Goal: Contribute content

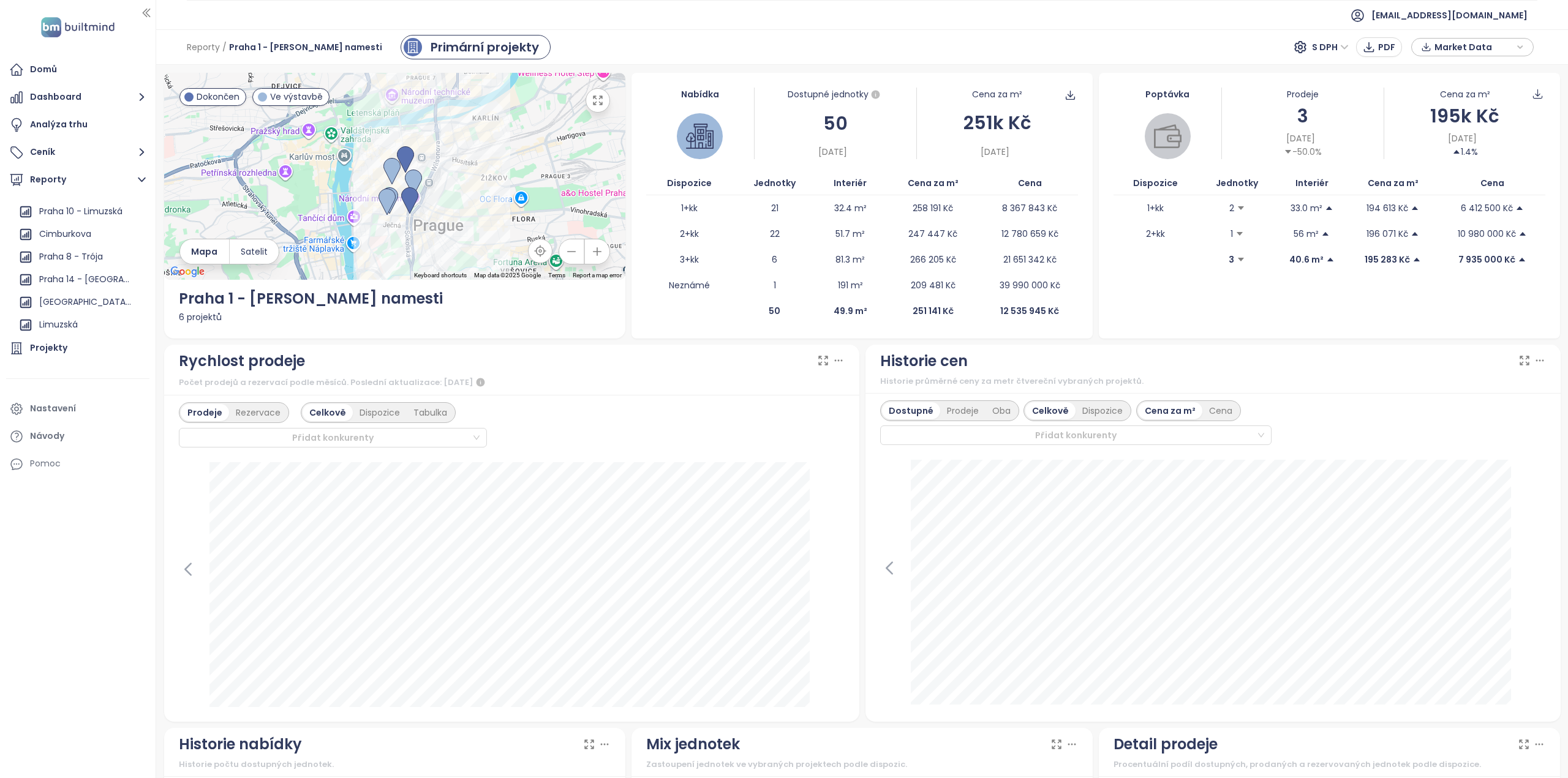
scroll to position [919, 0]
click at [90, 247] on div "[GEOGRAPHIC_DATA] - [GEOGRAPHIC_DATA]" at bounding box center [84, 241] width 92 height 15
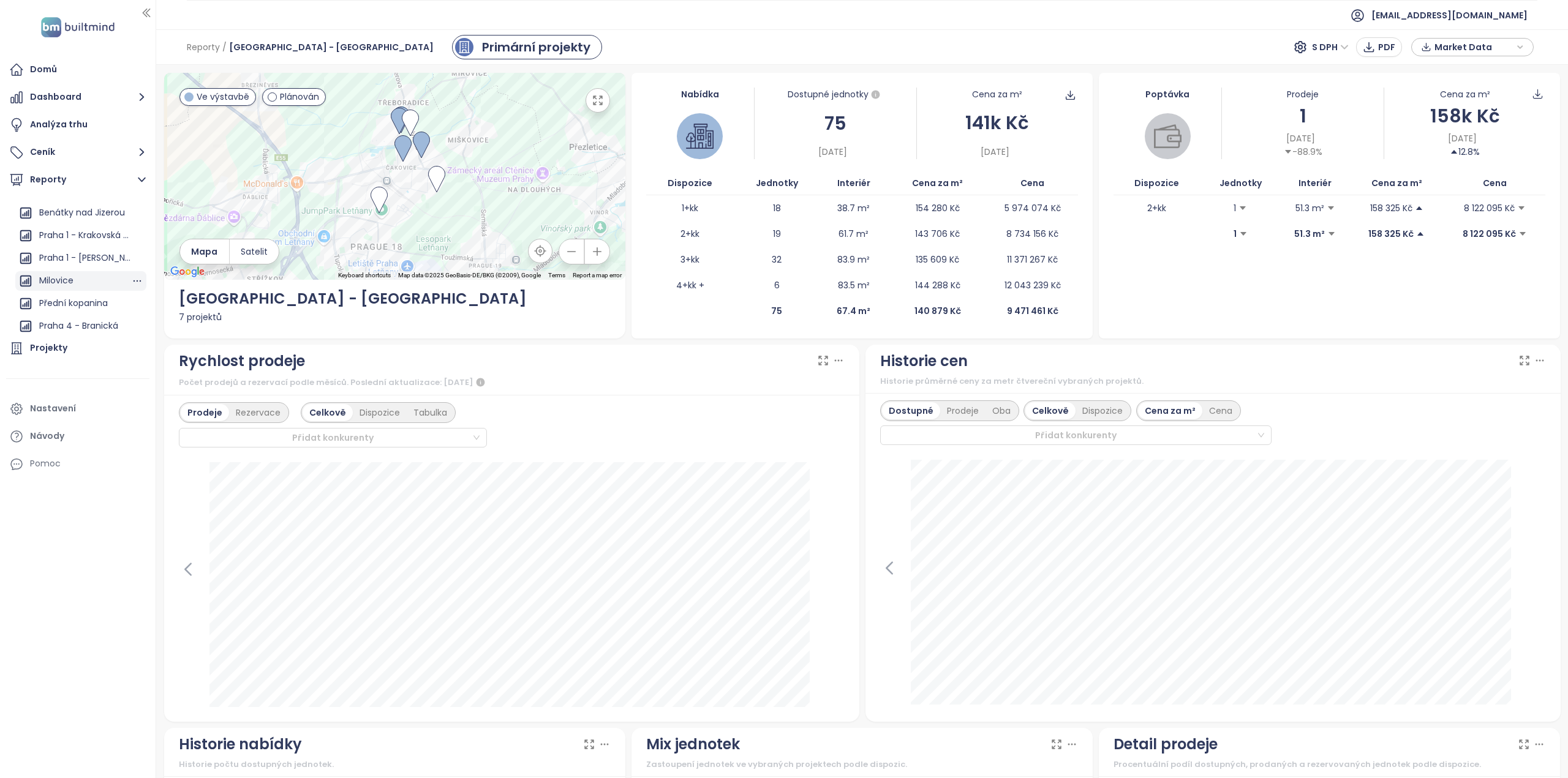
scroll to position [1063, 0]
click at [84, 234] on div "Praha 1 - Krakovská (rekonstrukce)" at bounding box center [84, 232] width 92 height 15
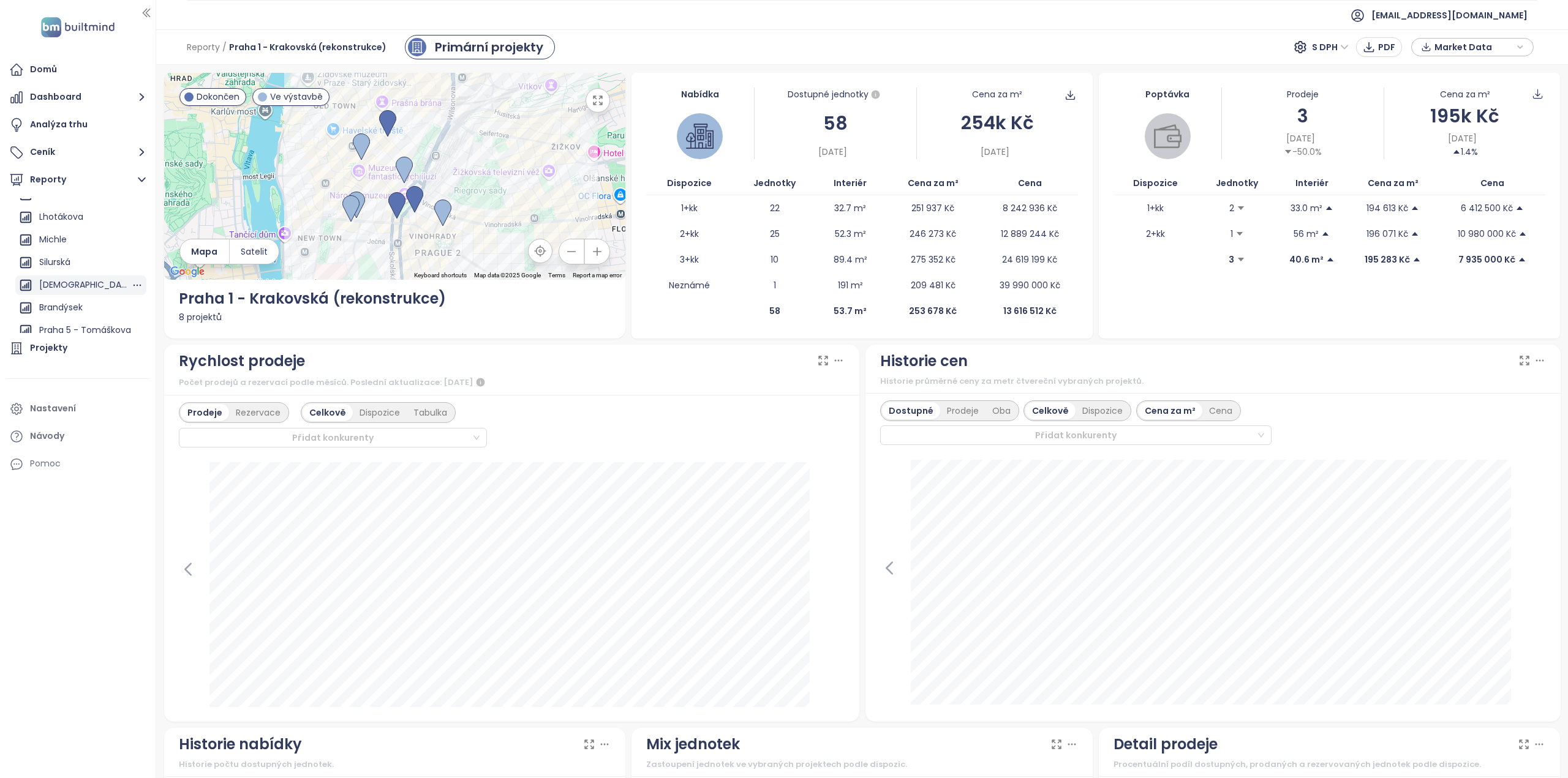
scroll to position [573, 0]
click at [81, 271] on div "Praha 5 - Tomáškova" at bounding box center [84, 269] width 92 height 15
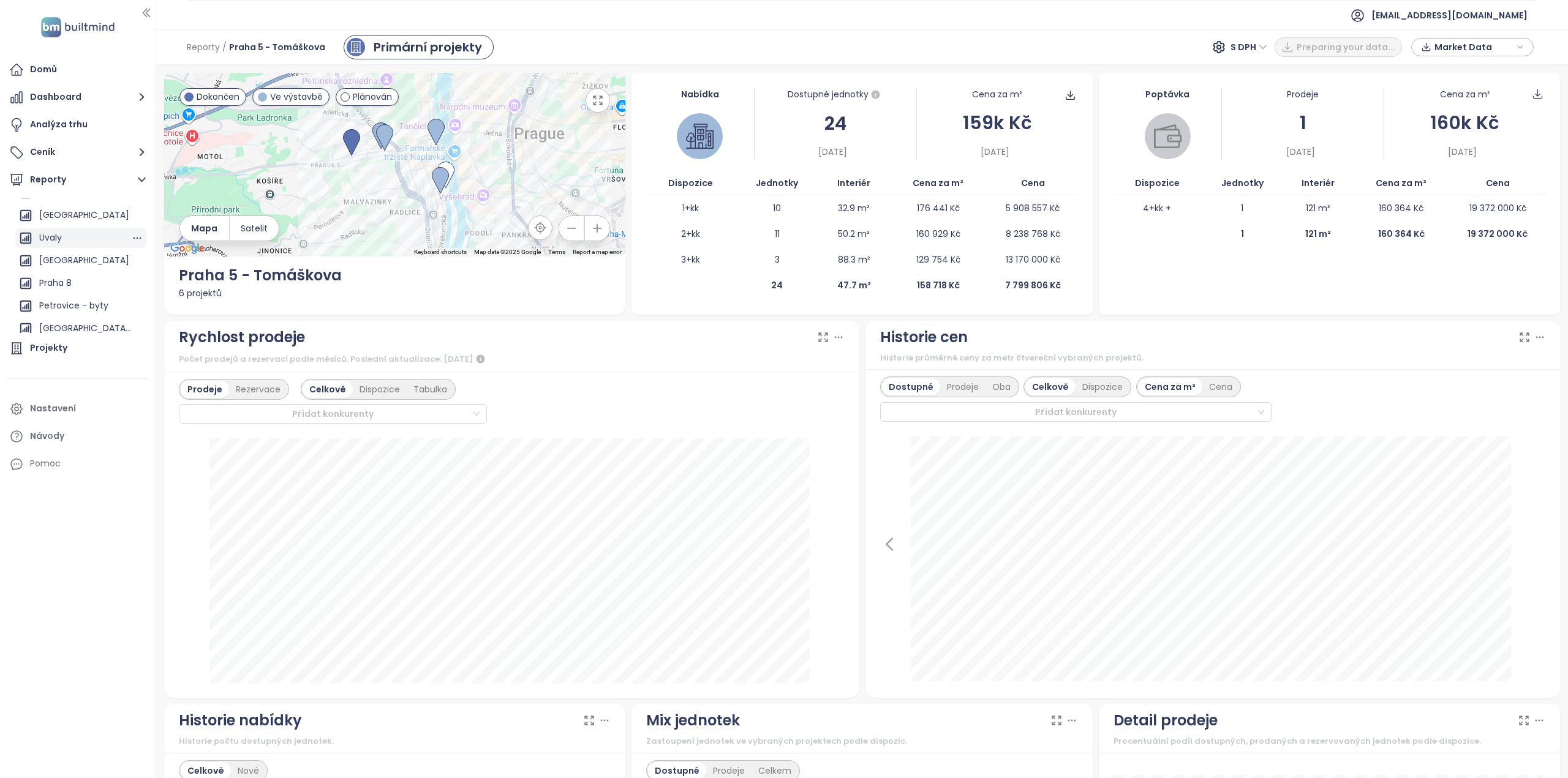
scroll to position [0, 0]
click at [72, 209] on div "Přidat report" at bounding box center [65, 208] width 53 height 15
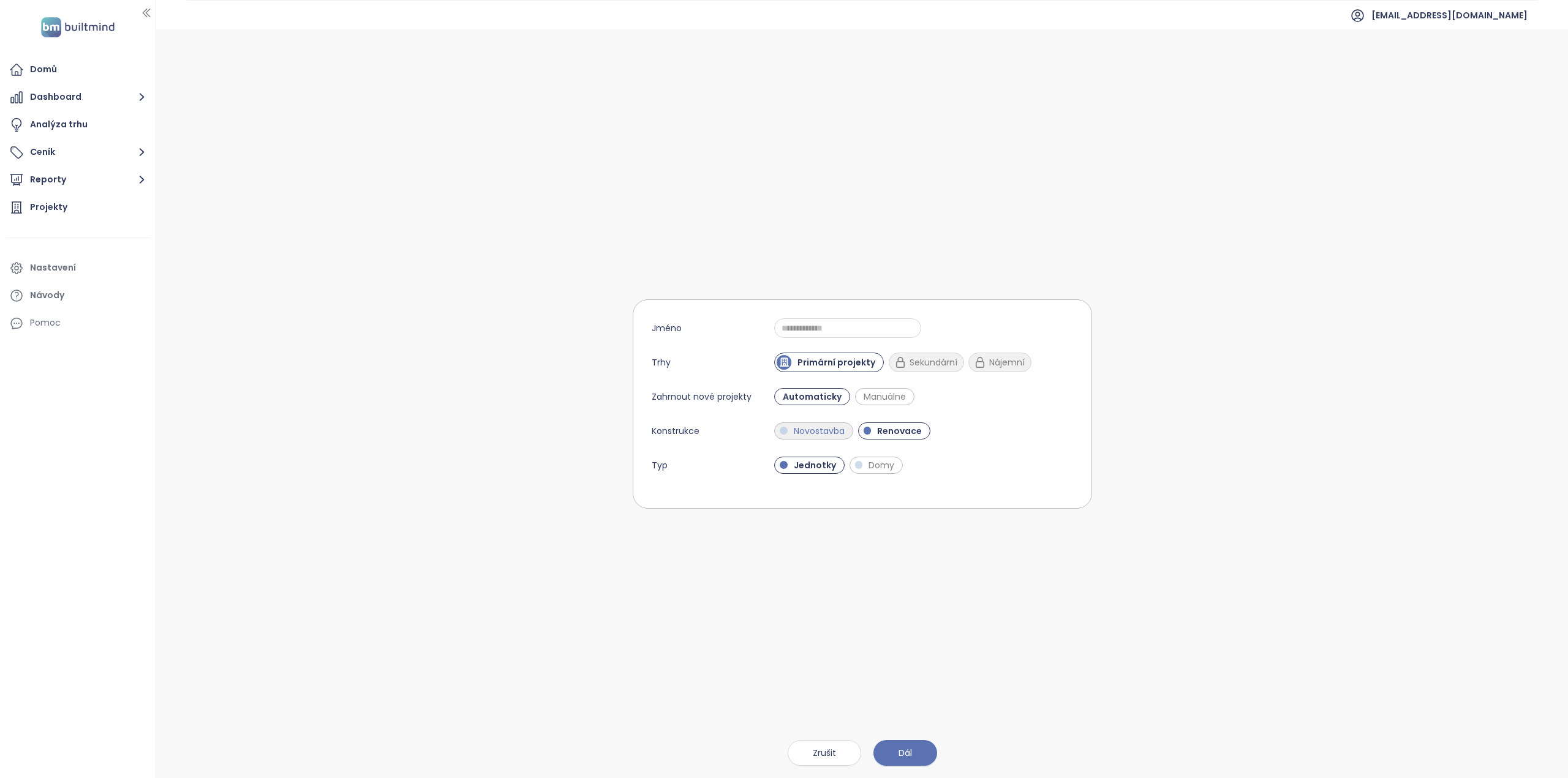
click at [816, 425] on span "Novostavba" at bounding box center [819, 431] width 63 height 12
click at [882, 427] on span "Renovace" at bounding box center [904, 431] width 57 height 12
click at [815, 321] on input "Jméno" at bounding box center [848, 328] width 147 height 19
type input "**********"
click at [907, 744] on button "Dál" at bounding box center [904, 753] width 64 height 25
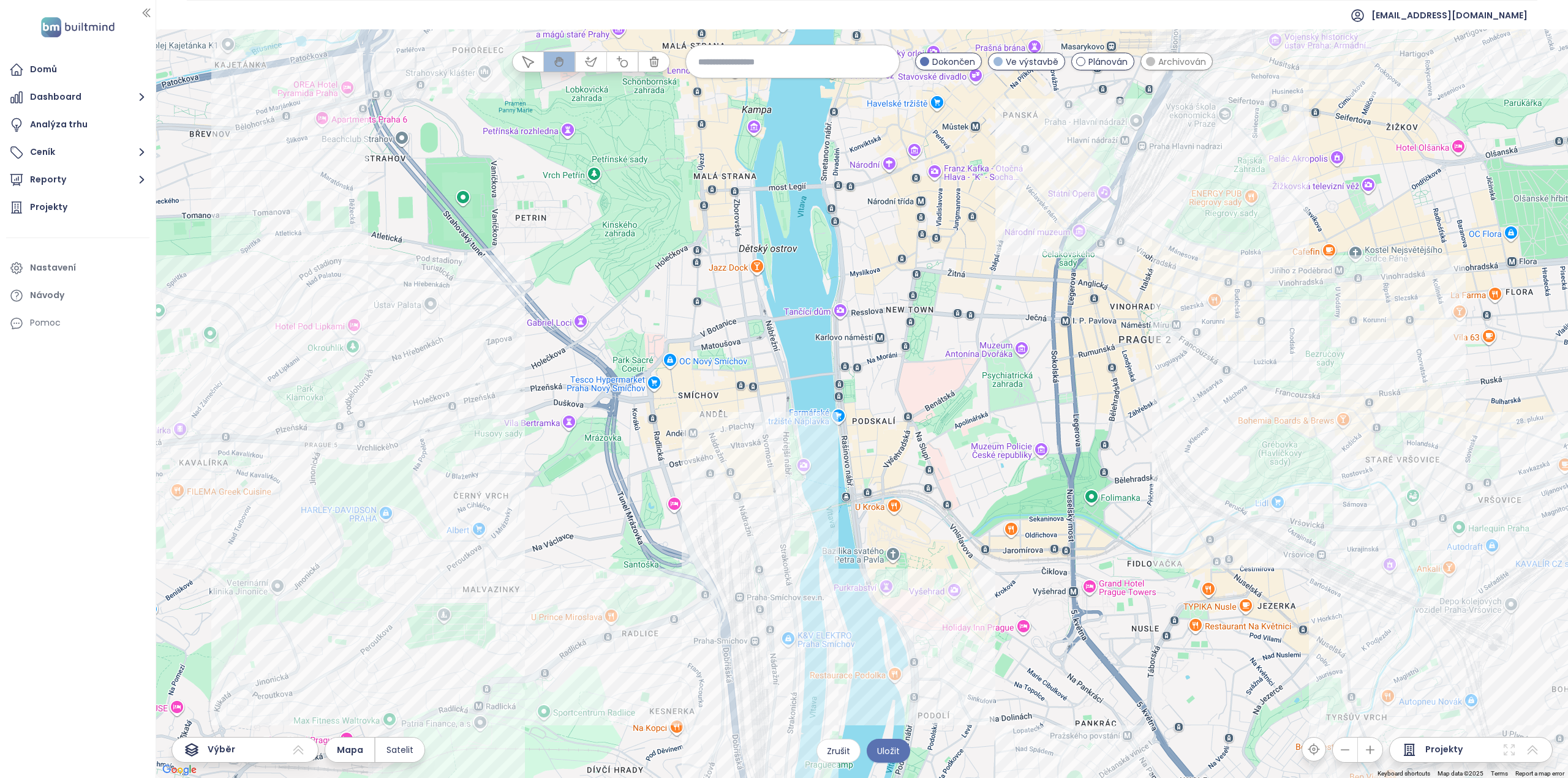
drag, startPoint x: 686, startPoint y: 307, endPoint x: 723, endPoint y: 422, distance: 120.8
click at [723, 422] on div at bounding box center [862, 404] width 1412 height 749
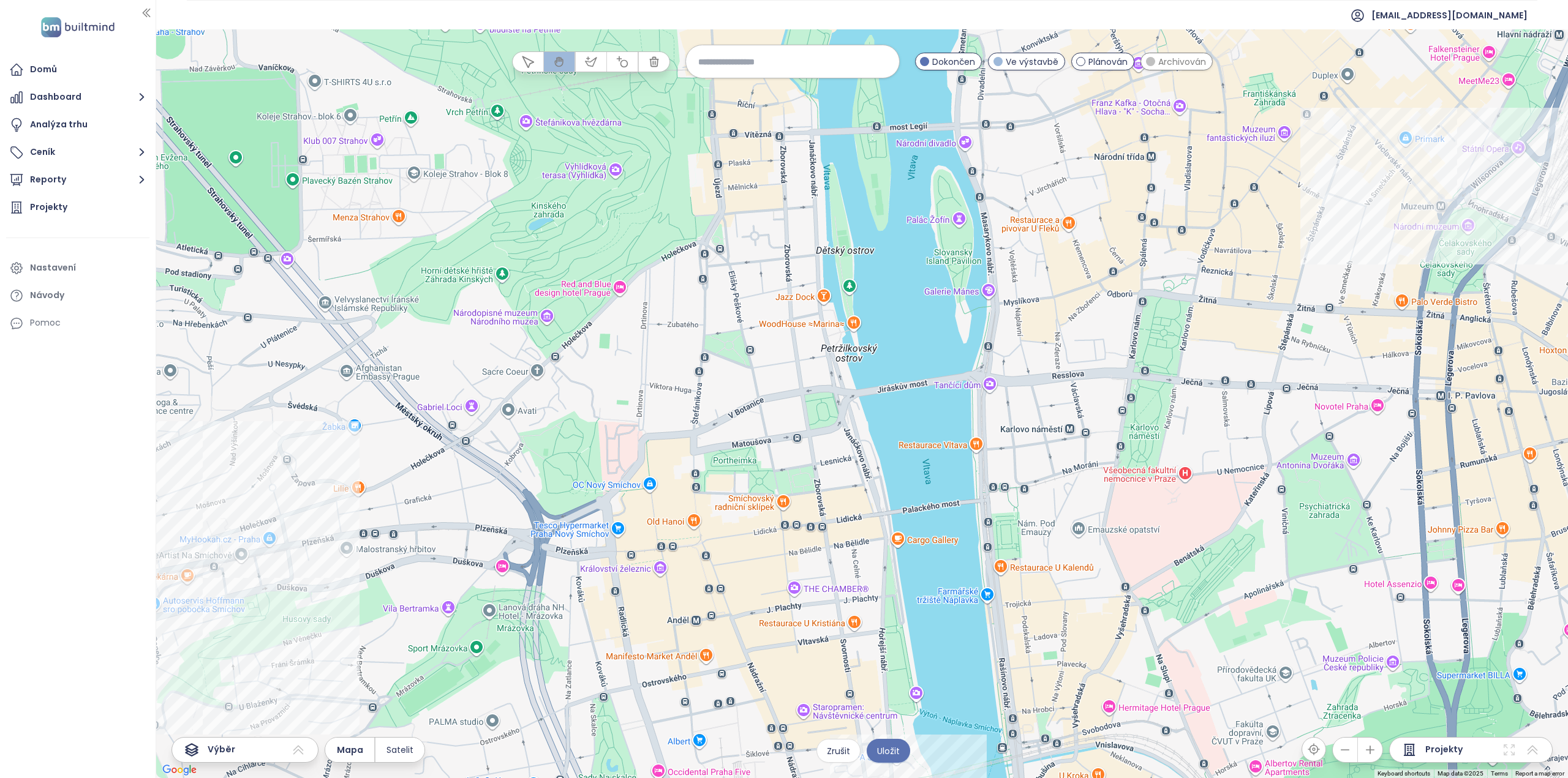
drag, startPoint x: 810, startPoint y: 296, endPoint x: 835, endPoint y: 445, distance: 151.1
click at [835, 445] on div at bounding box center [862, 404] width 1412 height 749
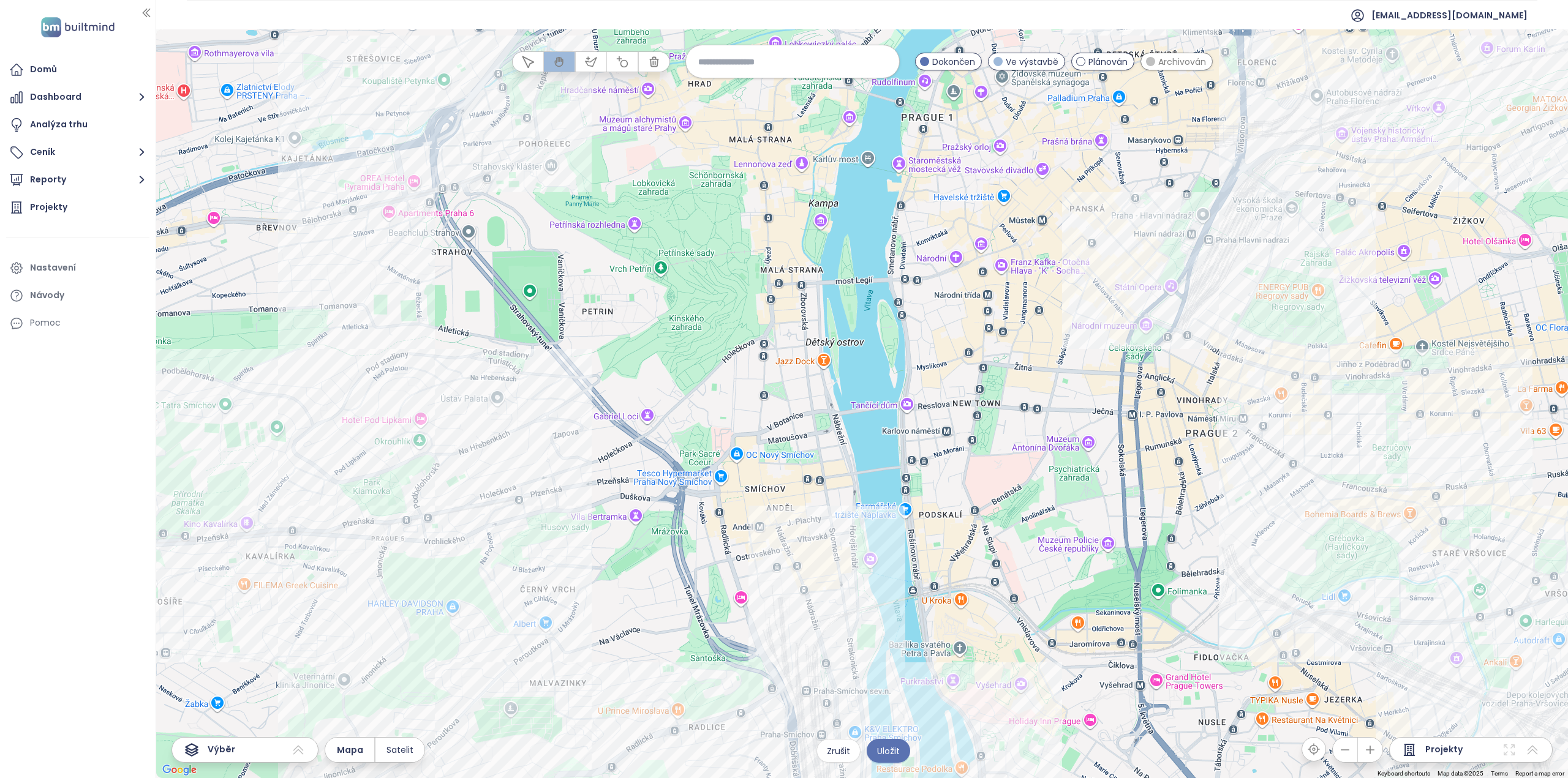
click at [1151, 61] on span at bounding box center [1150, 61] width 9 height 9
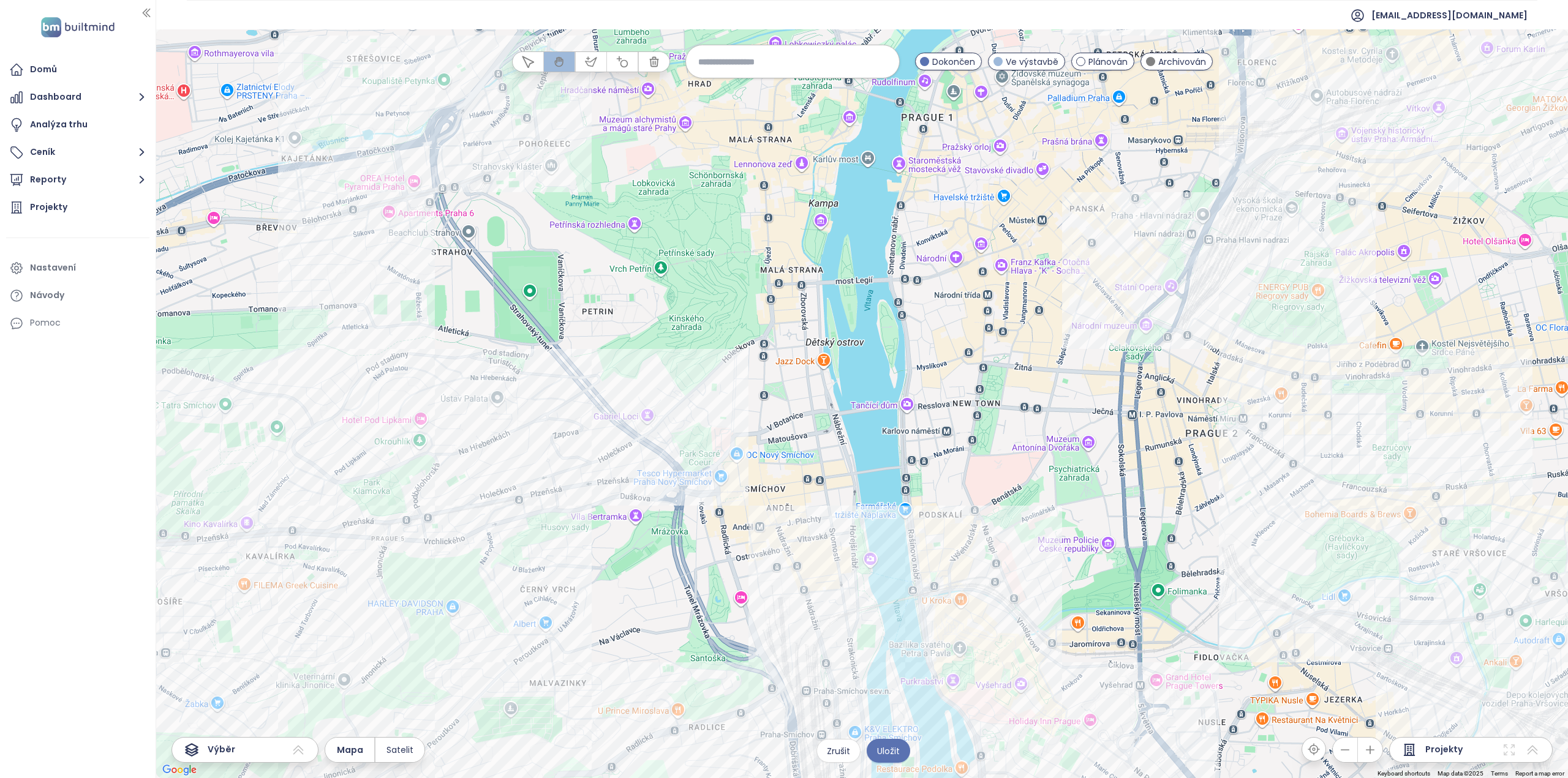
click at [1151, 60] on span at bounding box center [1150, 61] width 9 height 9
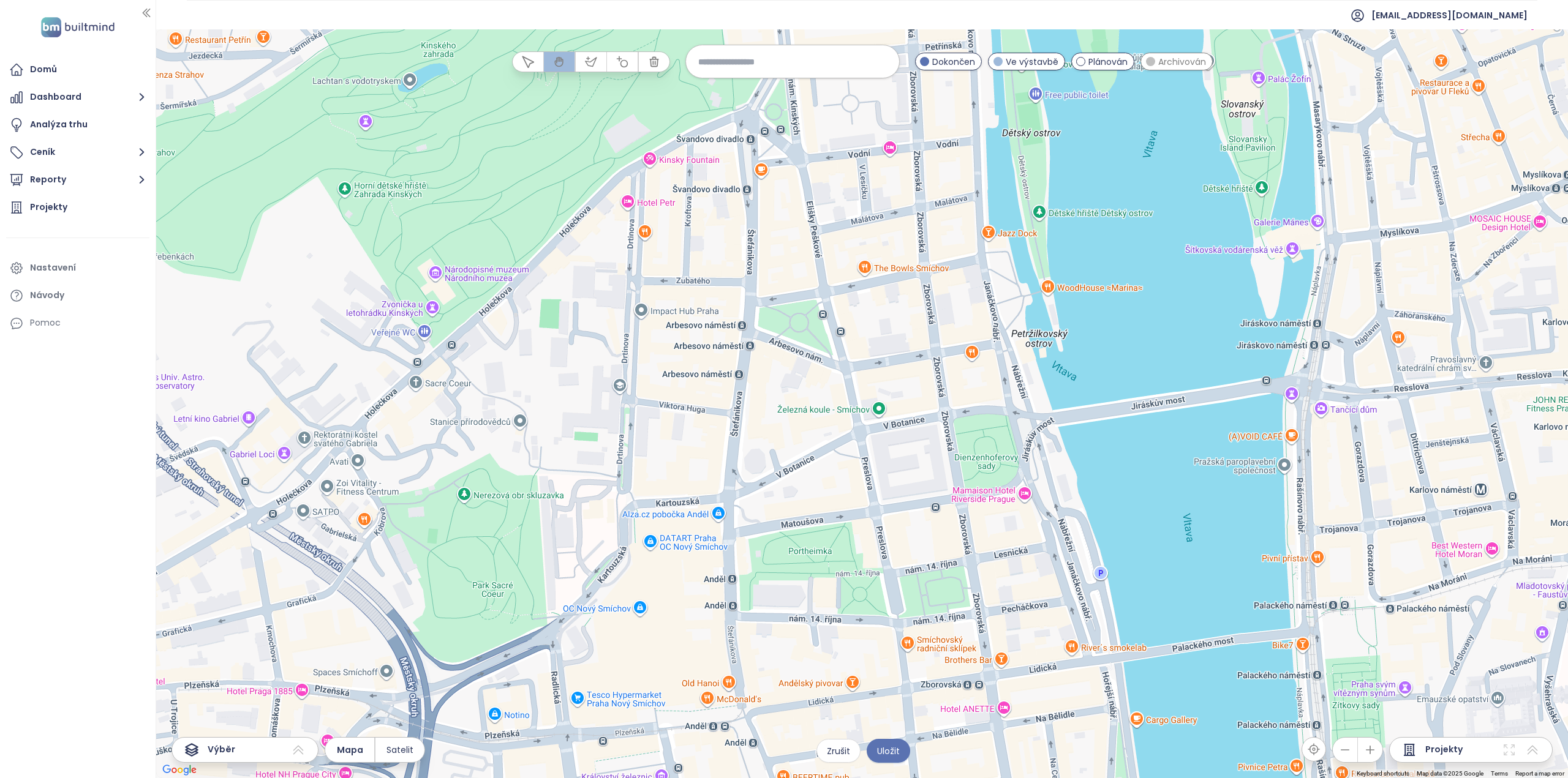
drag, startPoint x: 802, startPoint y: 318, endPoint x: 865, endPoint y: 461, distance: 156.3
click at [865, 461] on div at bounding box center [862, 404] width 1412 height 749
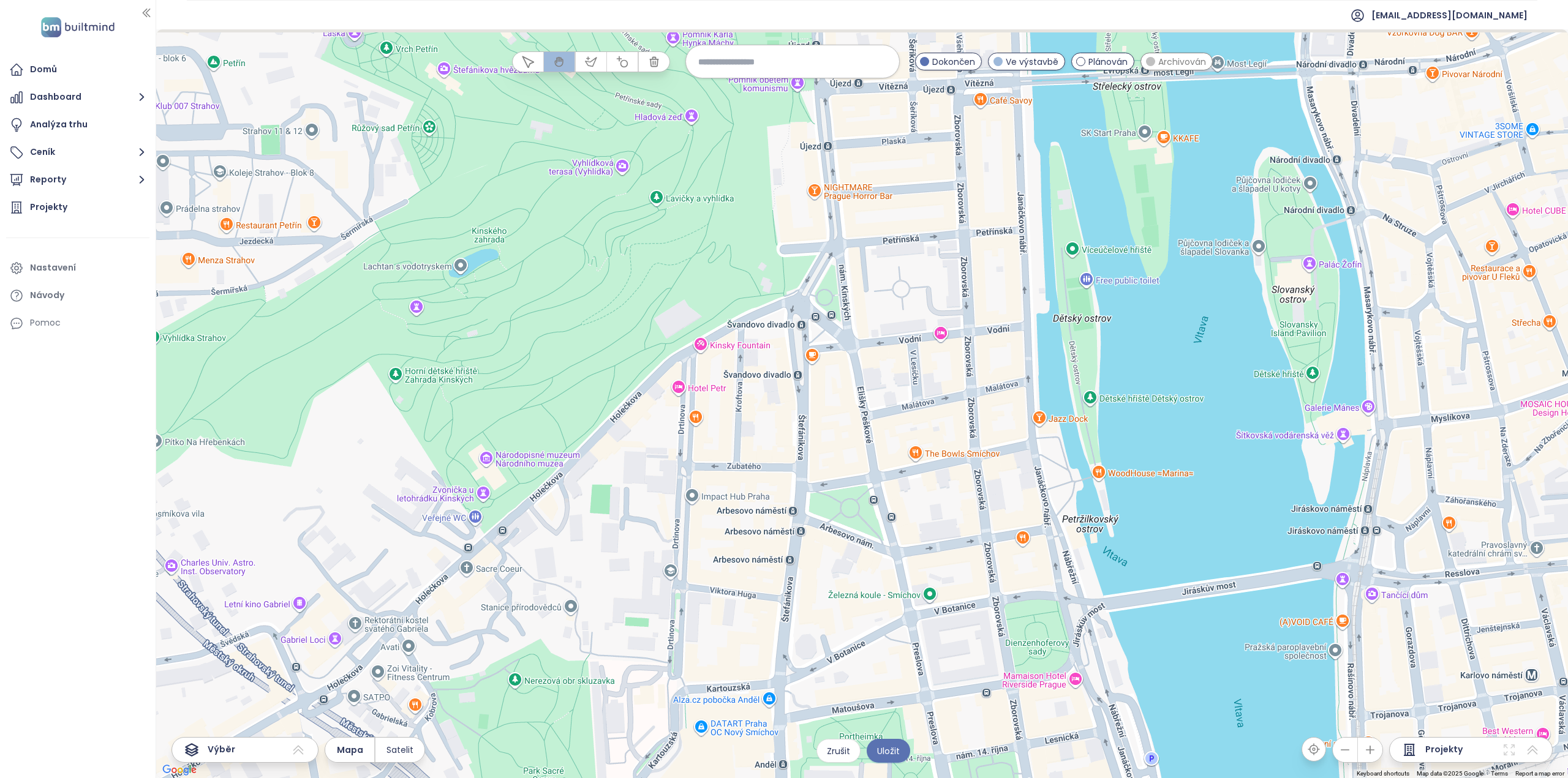
drag, startPoint x: 873, startPoint y: 310, endPoint x: 920, endPoint y: 466, distance: 162.9
click at [920, 466] on div at bounding box center [862, 404] width 1412 height 749
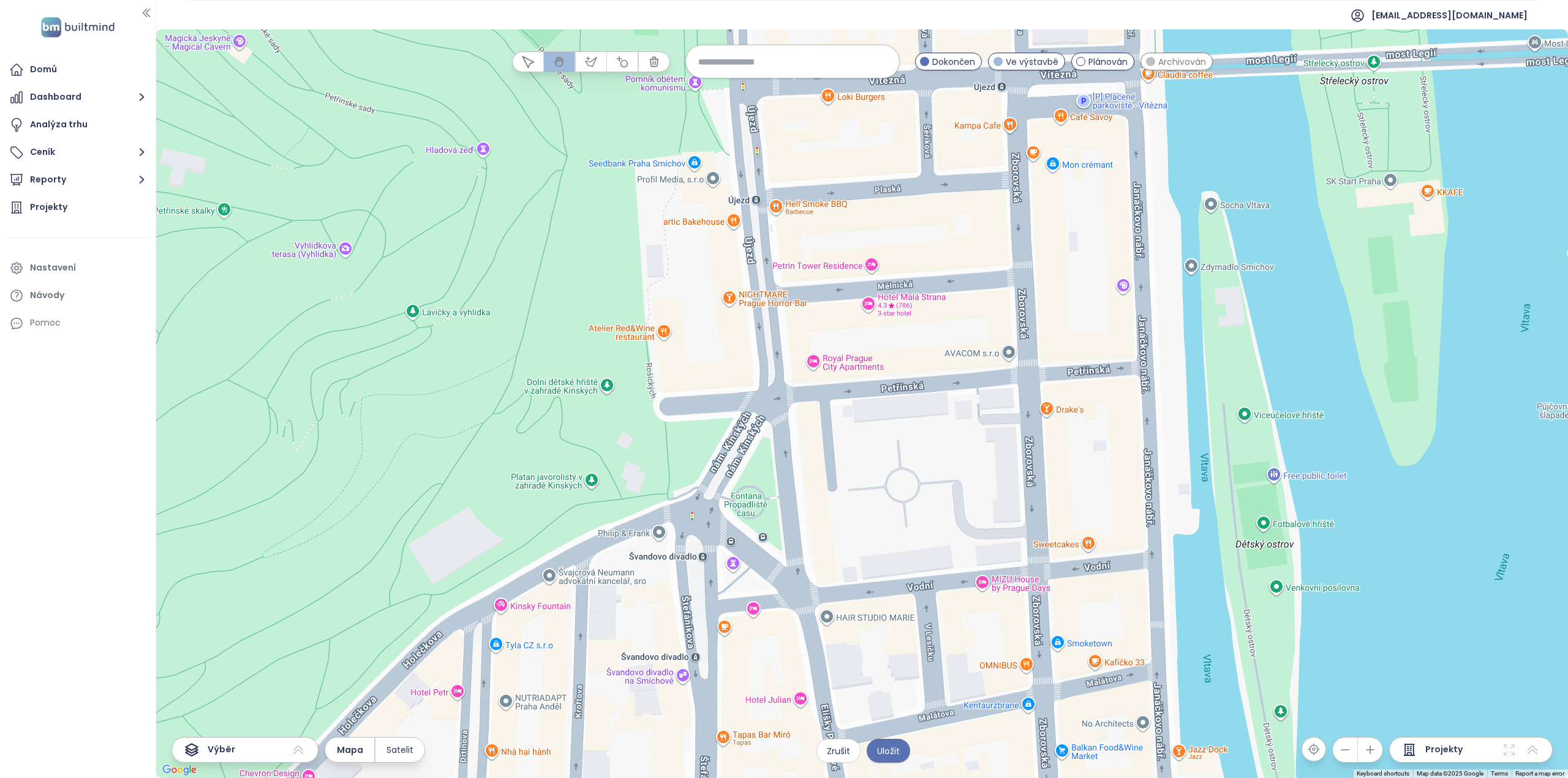
drag, startPoint x: 909, startPoint y: 248, endPoint x: 933, endPoint y: 439, distance: 192.5
click at [933, 439] on div at bounding box center [862, 404] width 1412 height 749
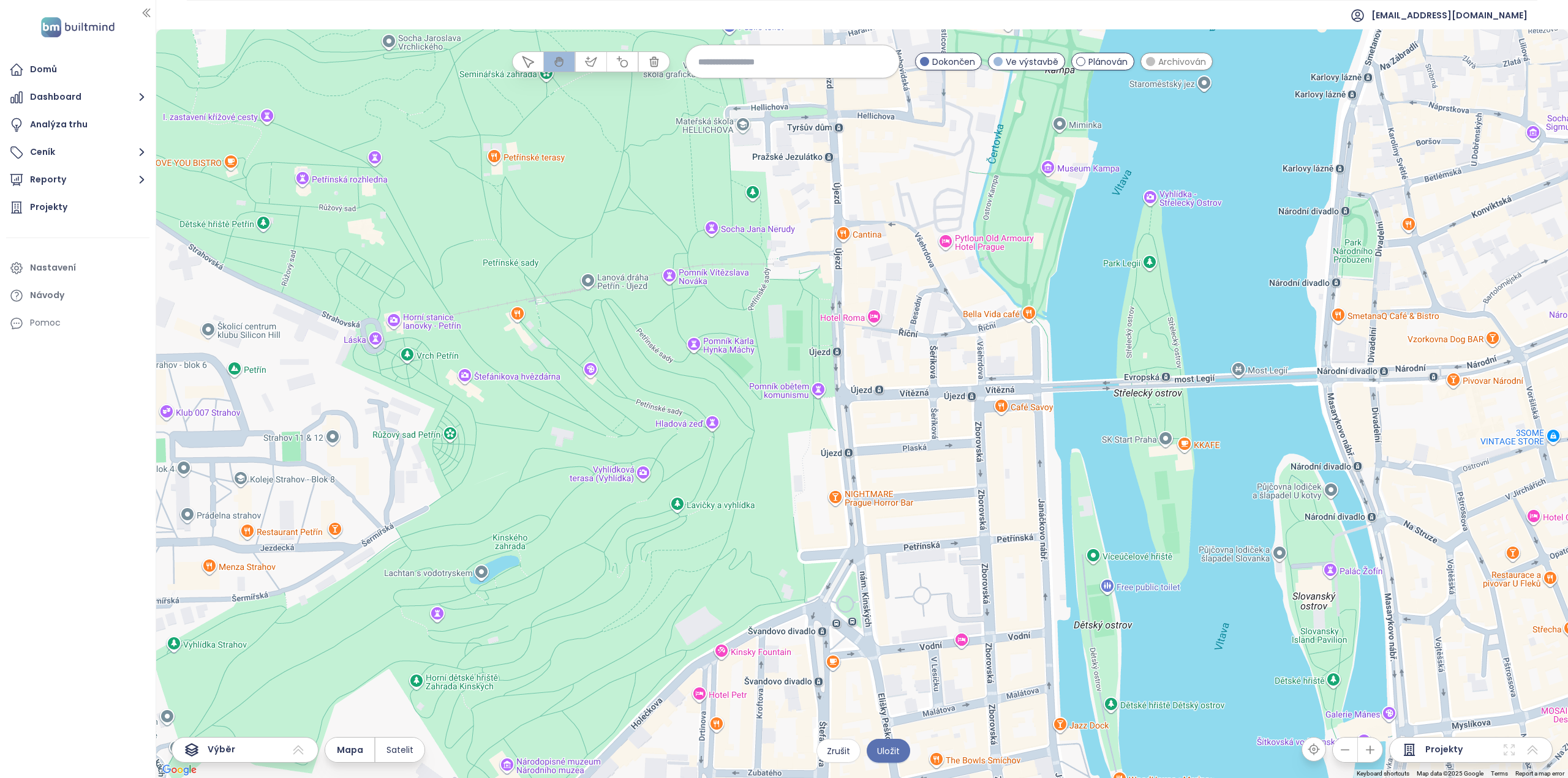
drag, startPoint x: 935, startPoint y: 309, endPoint x: 939, endPoint y: 447, distance: 138.1
click at [939, 447] on div at bounding box center [862, 404] width 1412 height 749
